Goal: Task Accomplishment & Management: Complete application form

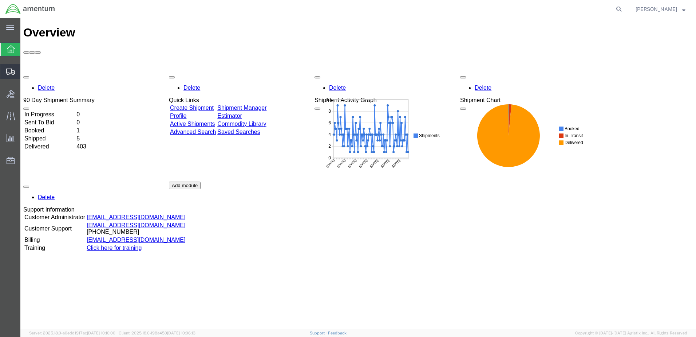
click at [0, 0] on span "Create Shipment" at bounding box center [0, 0] width 0 height 0
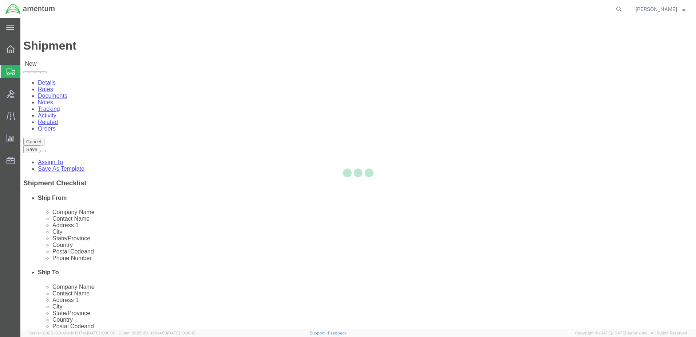
select select
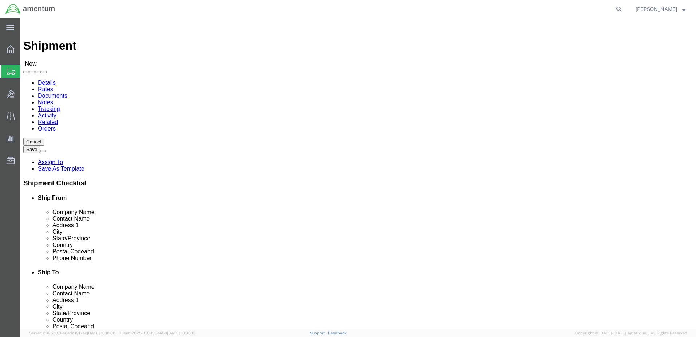
click input "text"
type input "[PERSON_NAME]"
click p "- AMENTUM SERVICES - ([PERSON_NAME]) [STREET_ADDRESS][PERSON_NAME]"
select select "FL"
type input "[PERSON_NAME]"
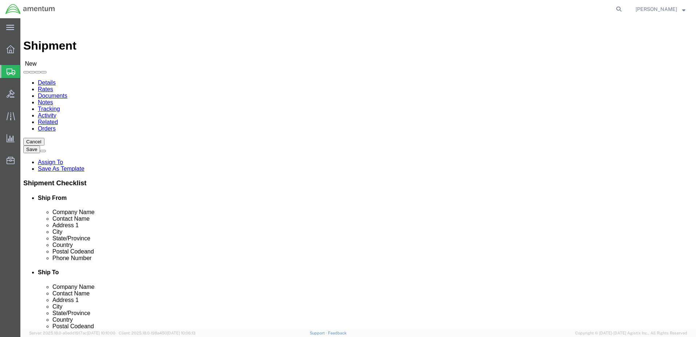
click input "text"
type input "[PERSON_NAME]"
click p "- AMENTUM SERVICES - ([PERSON_NAME]) [STREET_ADDRESS][DATE][DATE]"
select select "[GEOGRAPHIC_DATA]"
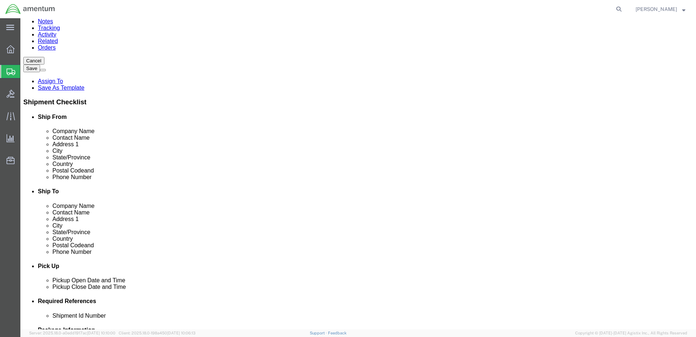
scroll to position [182, 0]
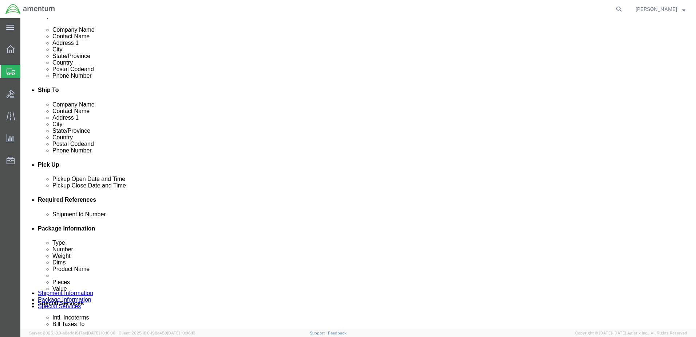
type input "[PERSON_NAME]"
click button "Add reference"
click div "Pickup Close Date Pickup Close Time Pickup Close Date and Time [DATE] 12:00 PM"
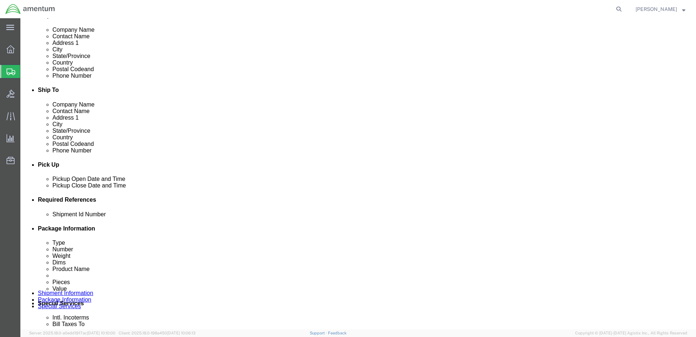
click div "[DATE] 12:00 PM"
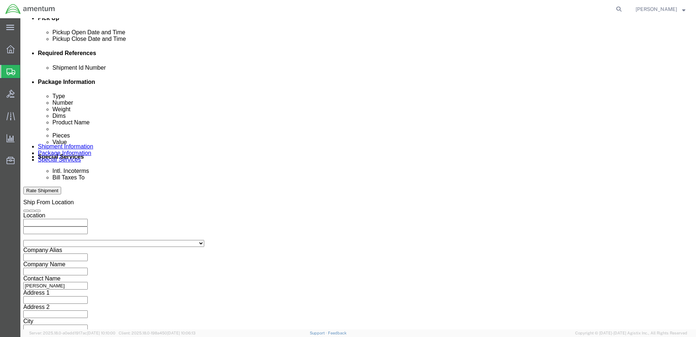
type input "3:00 PM"
click button "Apply"
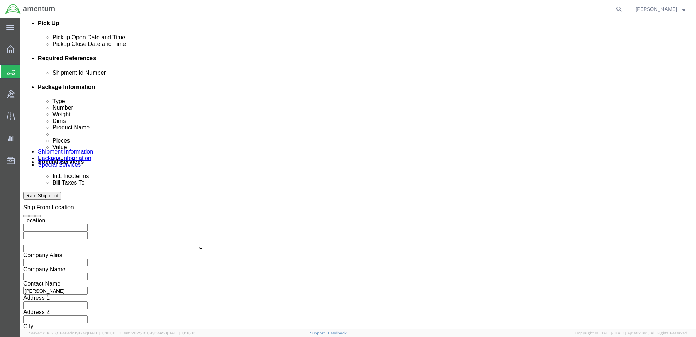
scroll to position [256, 0]
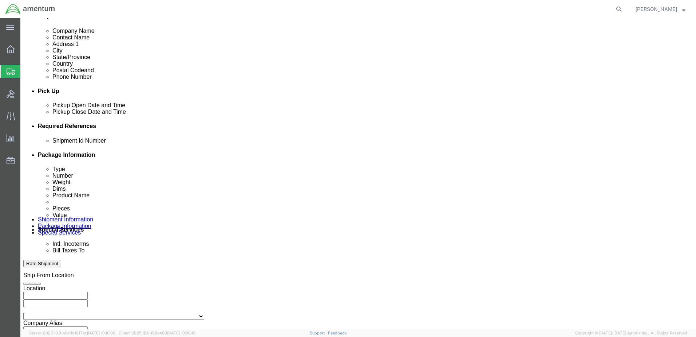
click div
click input "4:00 PM"
type input "7:00 AM"
click button "Apply"
click div
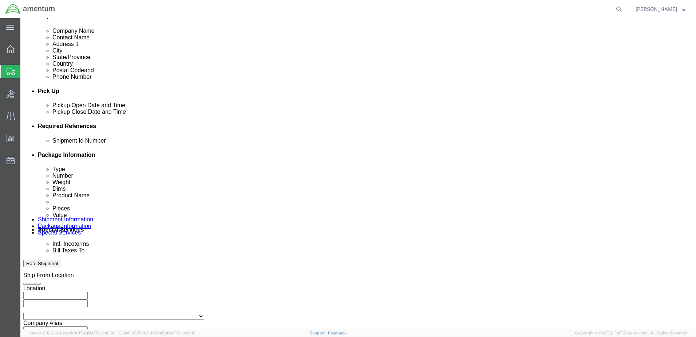
type input "3:00 PM"
click button "Apply"
click select "Select Account Type Activity ID Airline Appointment Number ASN Batch Request # …"
select select "DEPT"
click select "Select Account Type Activity ID Airline Appointment Number ASN Batch Request # …"
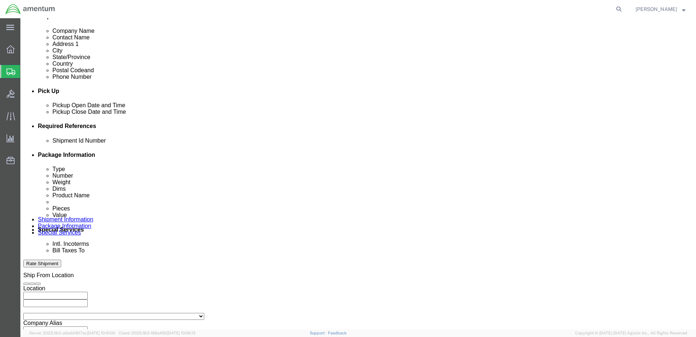
click select "Select Account Type Activity ID Airline Appointment Number ASN Batch Request # …"
select select "PROJNUM"
click select "Select Account Type Activity ID Airline Appointment Number ASN Batch Request # …"
select select "PCKSLIP"
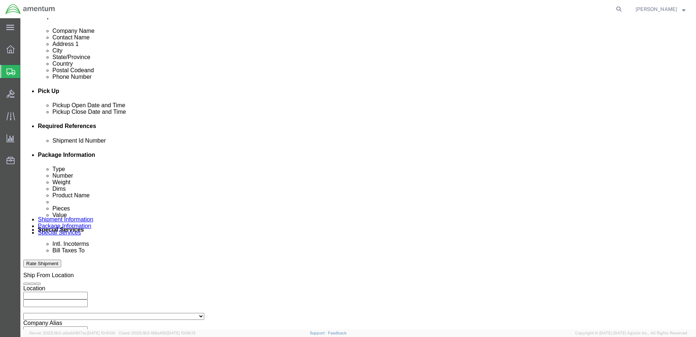
click select "Select Account Type Activity ID Airline Appointment Number ASN Batch Request # …"
click input "text"
type input "6000"
click input "text"
type input "T44"
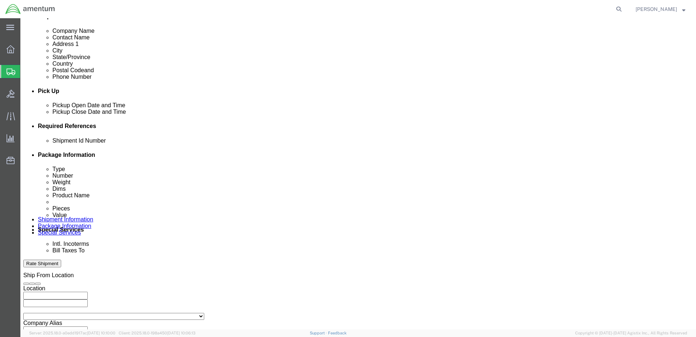
click input "text"
type input "6097.5.117.01.C.FR.0.23C.E00"
click input "text"
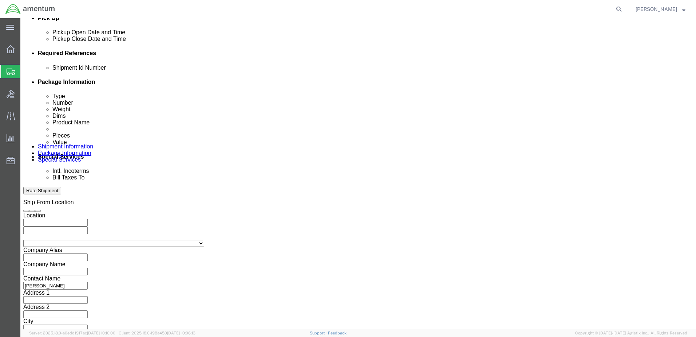
type input "157311"
click button "Continue"
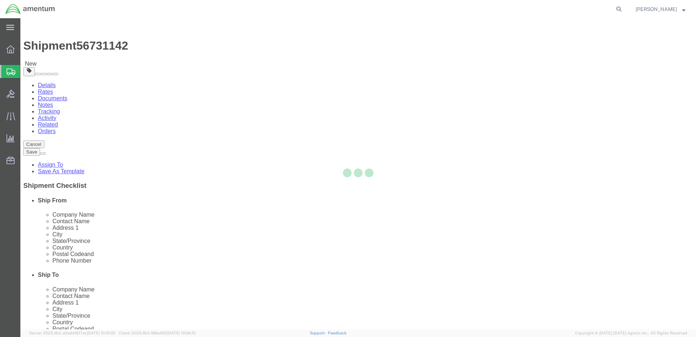
select select "CBOX"
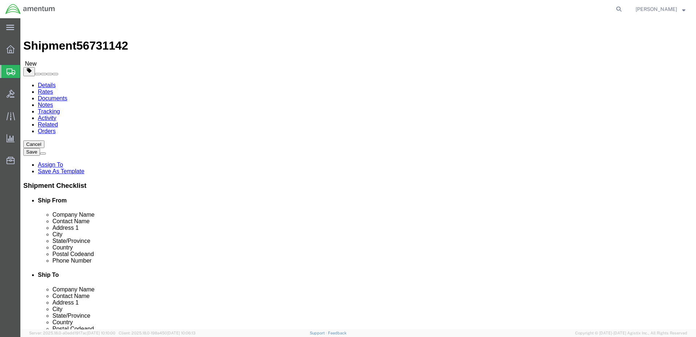
click input "text"
type input "36"
type input "26"
type input "19"
click input "0.00"
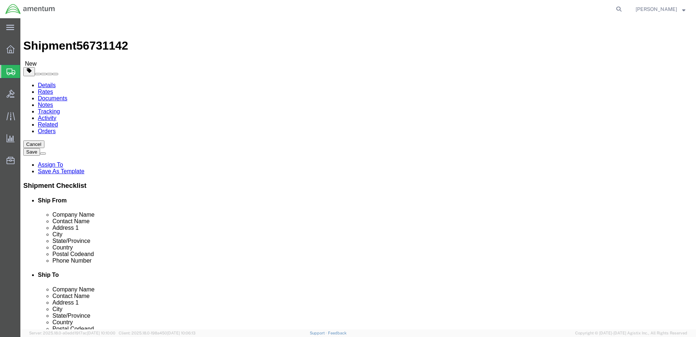
type input "97.00"
click link "Add Content"
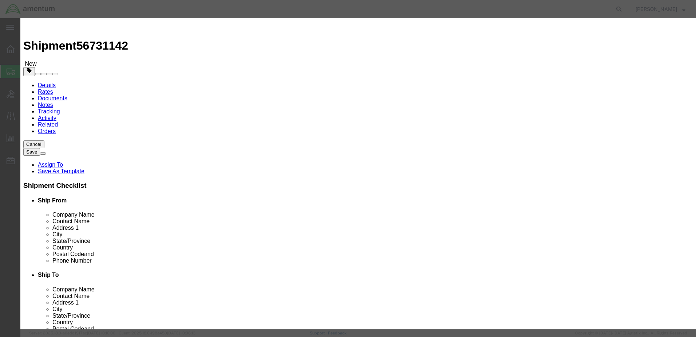
click input "text"
type input "TEST, ALTITUDE"
drag, startPoint x: 220, startPoint y: 71, endPoint x: 209, endPoint y: 72, distance: 11.0
click div "0"
type input "3"
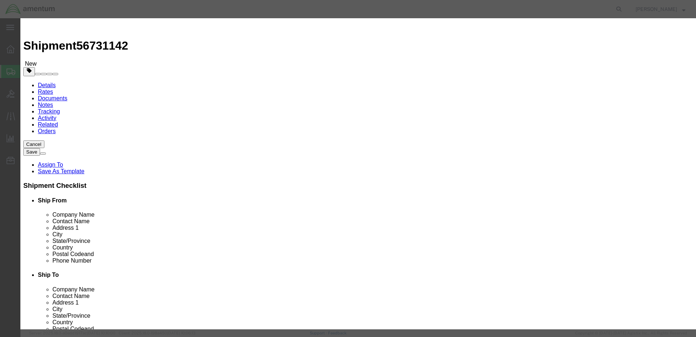
click input "text"
type input "20000"
click div "Commodity library"
click textarea
type textarea "P/N: MBEU68018-2 S/N: LB0162 PROP# T600000002730"
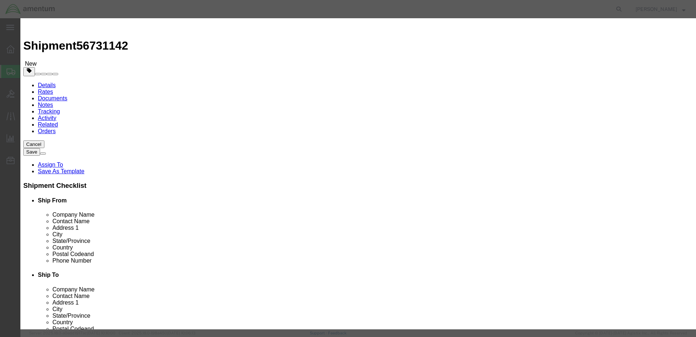
click button "Save & Close"
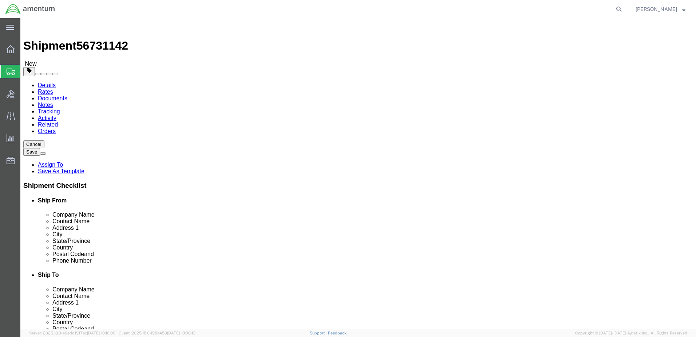
click button "Rate Shipment"
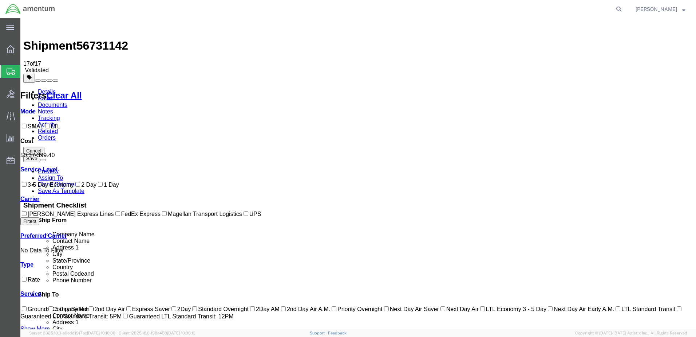
checkbox input "true"
